Goal: Ask a question

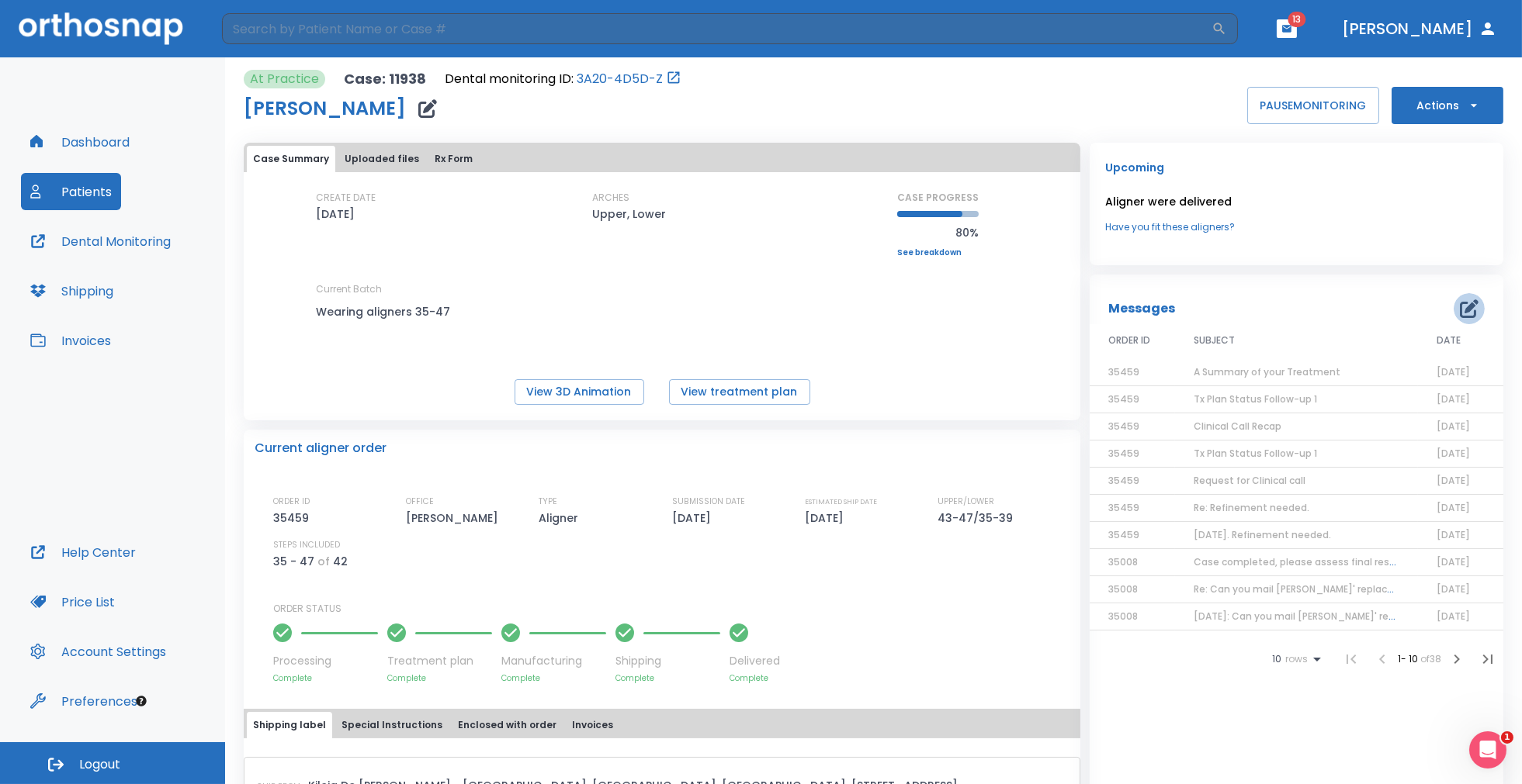
click at [1460, 302] on icon "button" at bounding box center [1469, 308] width 19 height 19
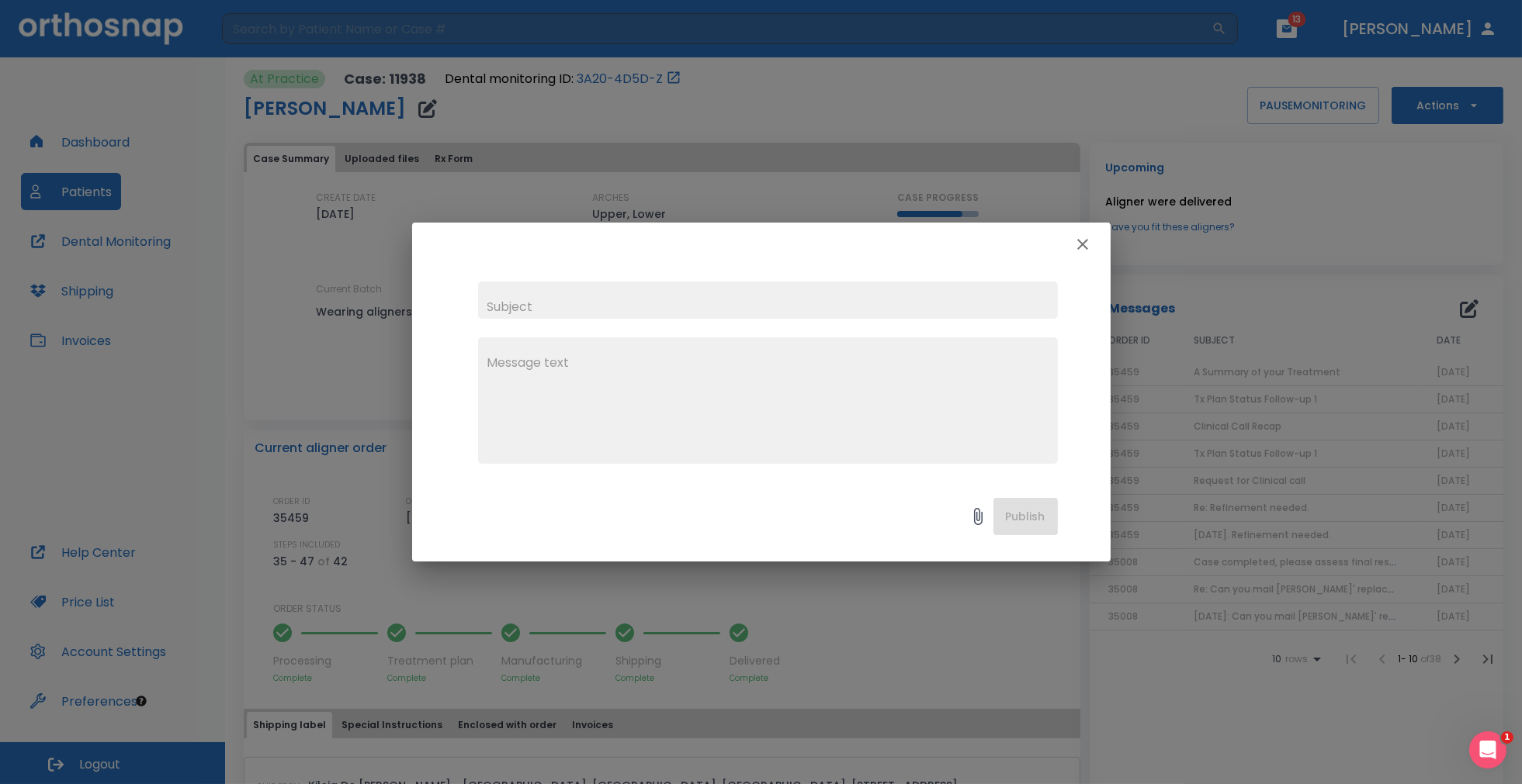
click at [525, 301] on input "text" at bounding box center [767, 300] width 579 height 37
type input "[DATE]: Clarification needed."
click at [593, 415] on textarea at bounding box center [767, 407] width 561 height 107
paste textarea "L ipsu dolo sitametconsec ad eli seddoei temporinc utlabo. E dol mag Aliquaeni …"
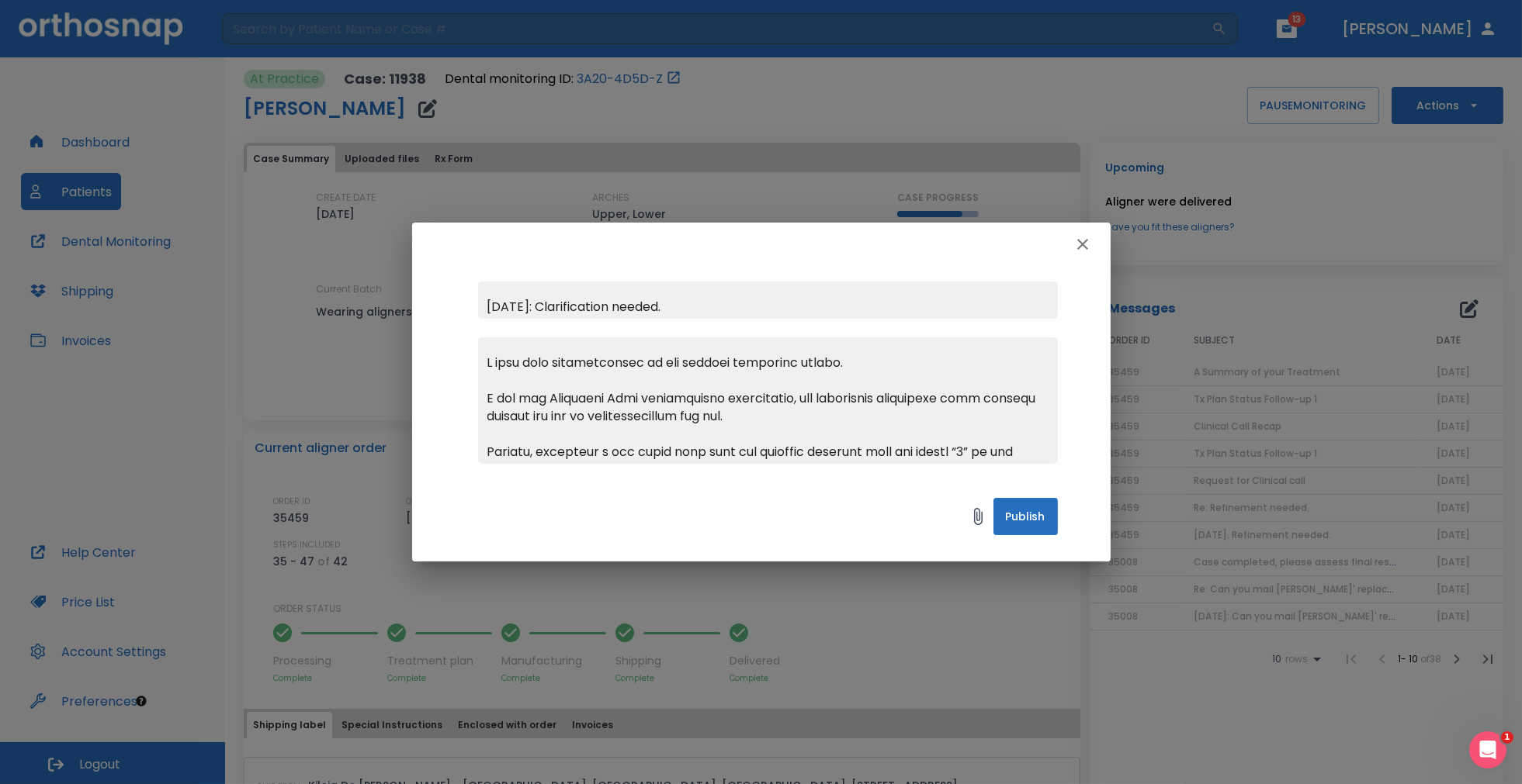
type textarea "L ipsu dolo sitametconsec ad eli seddoei temporinc utlabo. E dol mag Aliquaeni …"
click at [1047, 519] on button "Publish" at bounding box center [1026, 516] width 65 height 37
